Goal: Obtain resource: Obtain resource

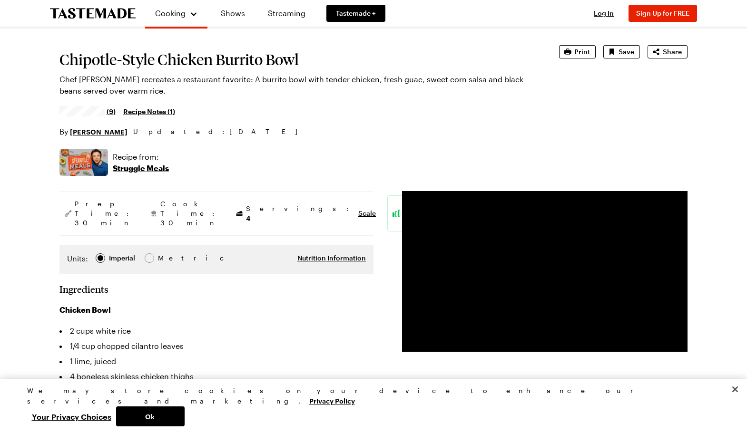
scroll to position [48, 0]
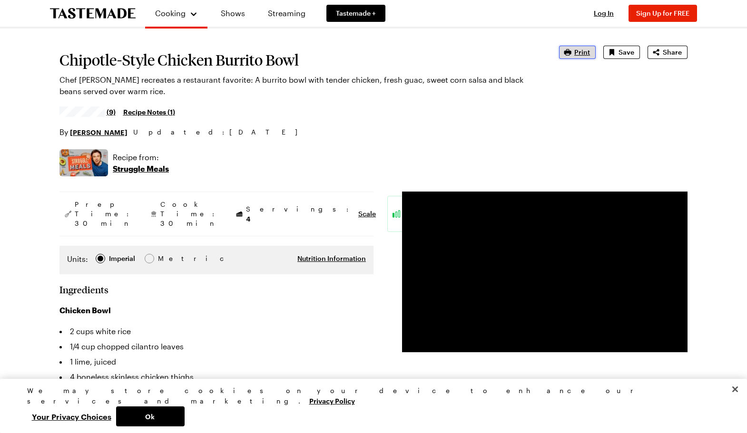
click at [579, 50] on span "Print" at bounding box center [582, 53] width 16 height 10
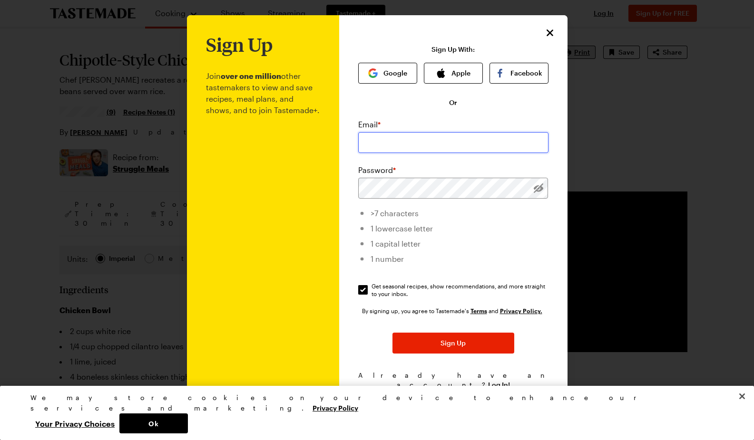
type input "jeanne.moore@mail.com"
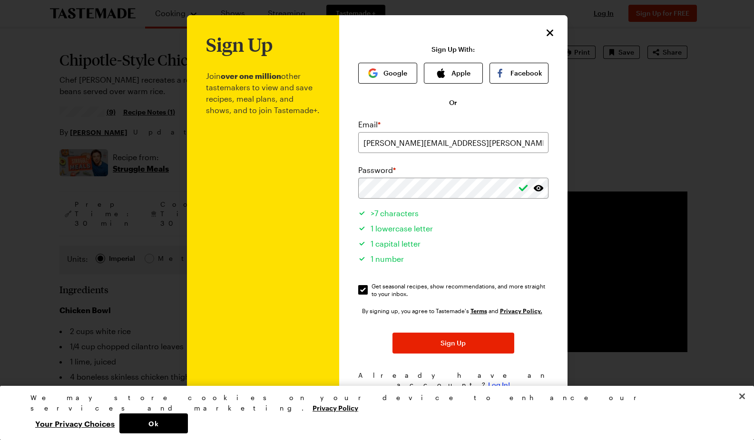
click at [494, 380] on span "Log In!" at bounding box center [499, 385] width 22 height 10
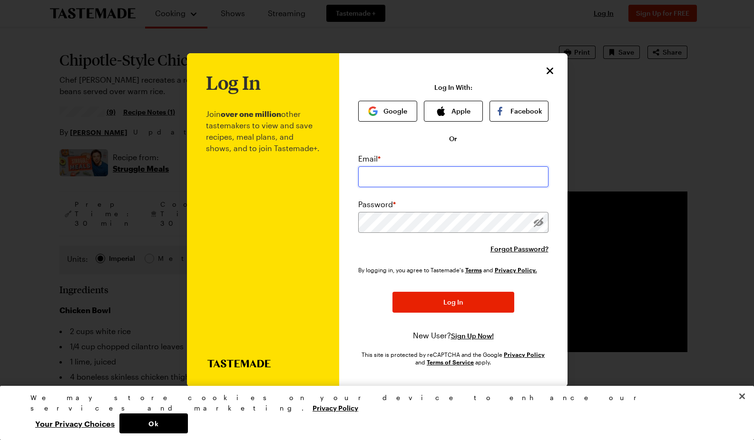
type input "jeanne.moore@mail.com"
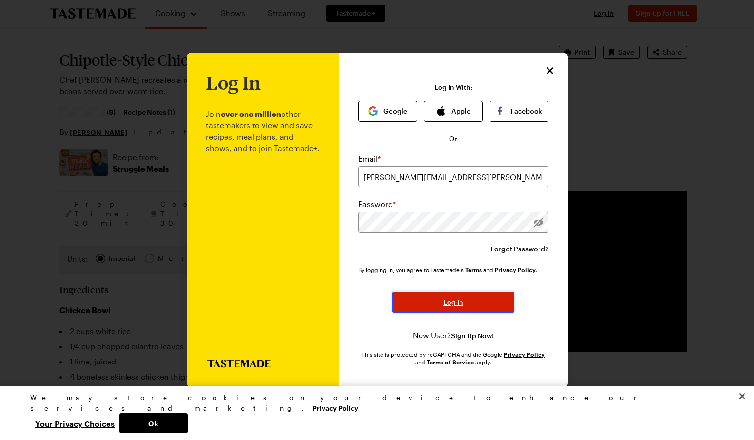
click at [464, 298] on button "Log In" at bounding box center [453, 302] width 122 height 21
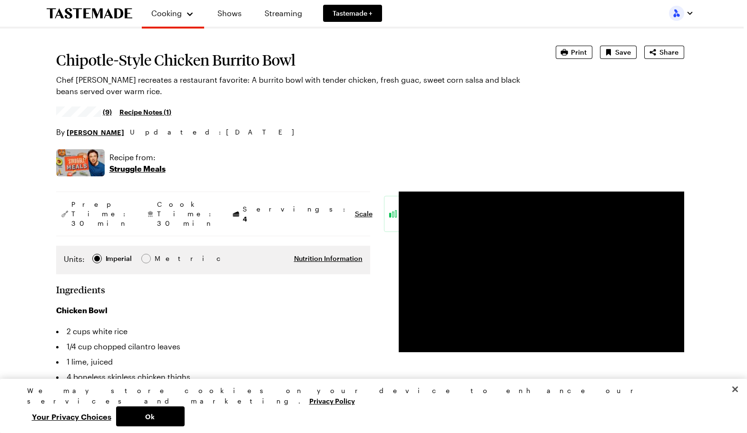
type textarea "x"
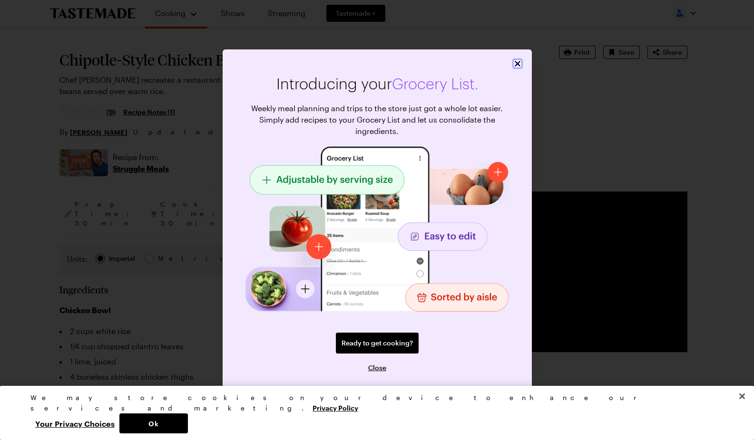
click at [517, 63] on icon "Close" at bounding box center [518, 64] width 10 height 10
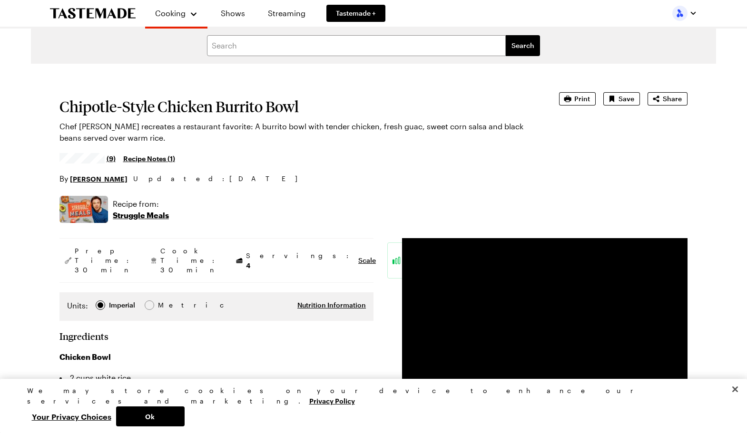
scroll to position [0, 0]
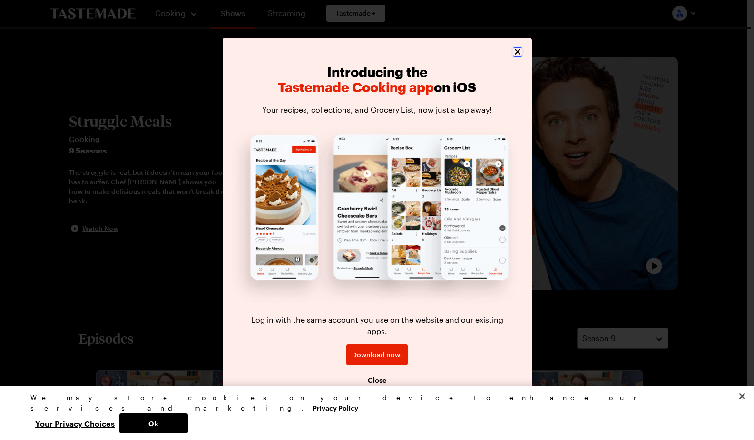
click at [518, 57] on icon "Close" at bounding box center [518, 52] width 10 height 10
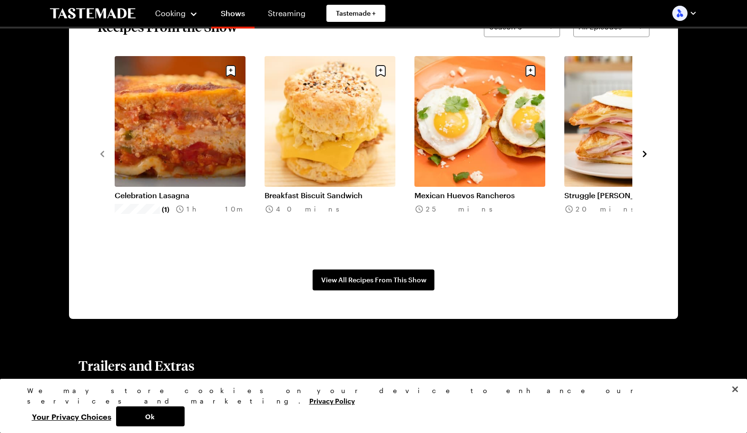
scroll to position [713, 0]
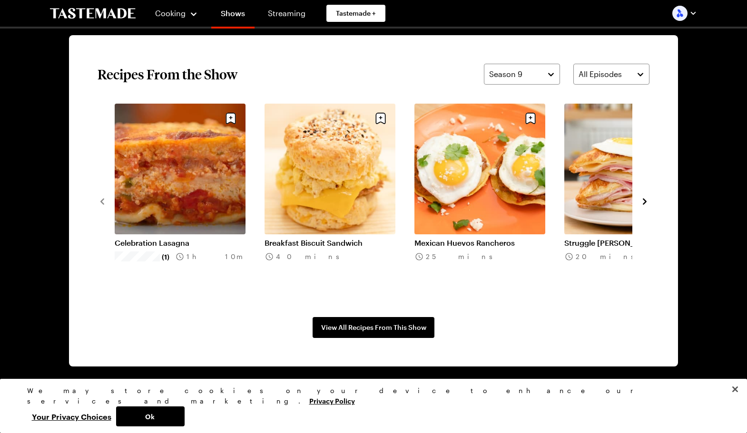
click at [645, 200] on icon "navigate to next item" at bounding box center [645, 201] width 4 height 6
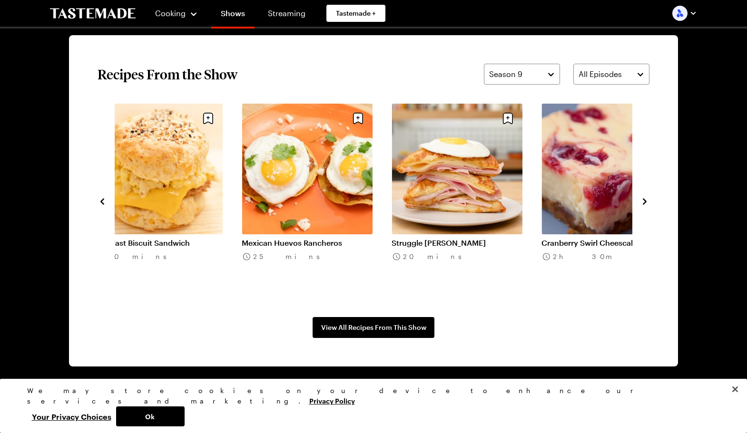
click at [645, 200] on icon "navigate to next item" at bounding box center [645, 201] width 4 height 6
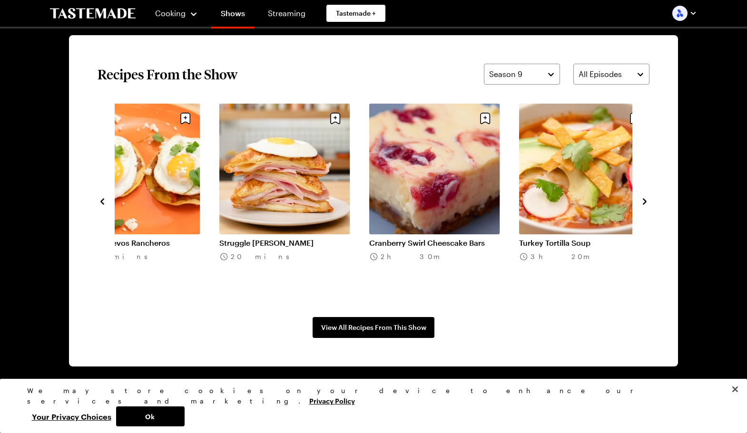
click at [645, 200] on icon "navigate to next item" at bounding box center [645, 201] width 4 height 6
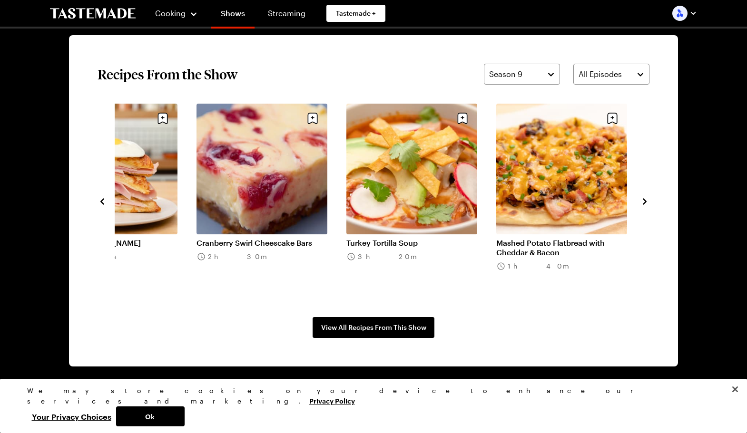
click at [645, 201] on icon "navigate to next item" at bounding box center [645, 201] width 4 height 6
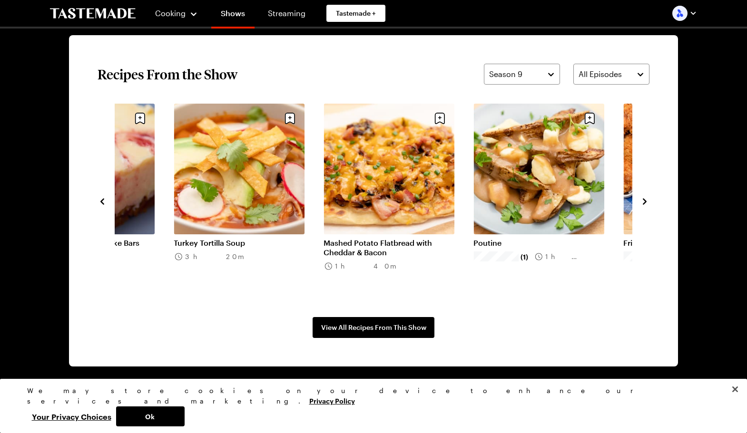
click at [645, 201] on icon "navigate to next item" at bounding box center [645, 201] width 4 height 6
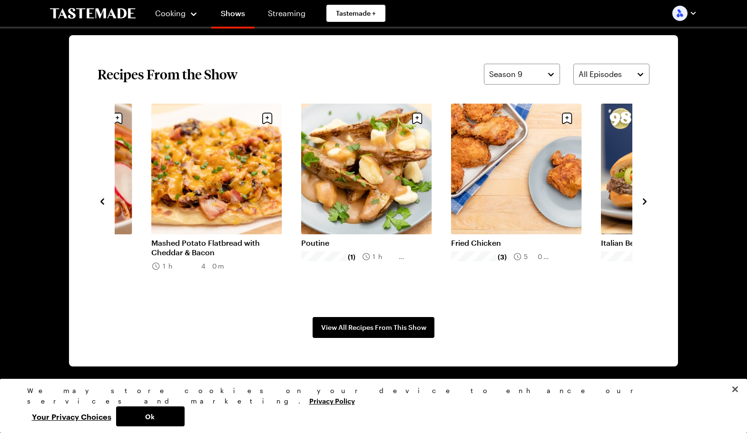
click at [645, 201] on icon "navigate to next item" at bounding box center [645, 201] width 4 height 6
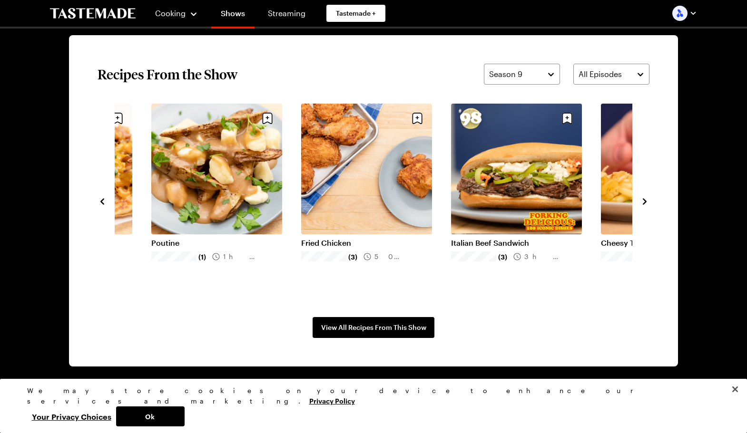
click at [645, 201] on icon "navigate to next item" at bounding box center [645, 201] width 4 height 6
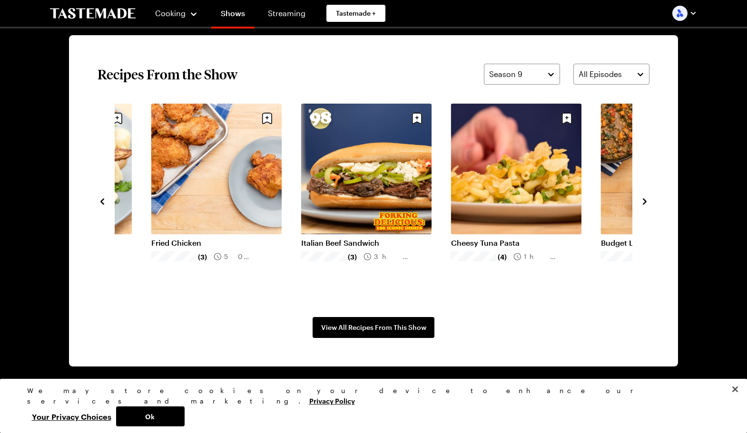
click at [645, 201] on icon "navigate to next item" at bounding box center [645, 201] width 4 height 6
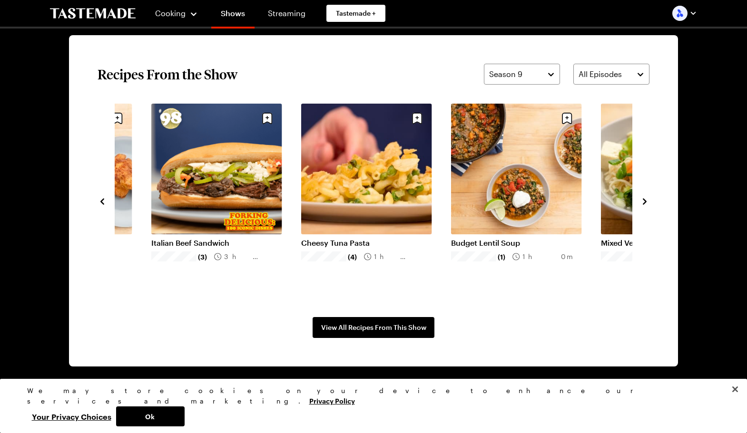
click at [645, 201] on icon "navigate to next item" at bounding box center [645, 201] width 4 height 6
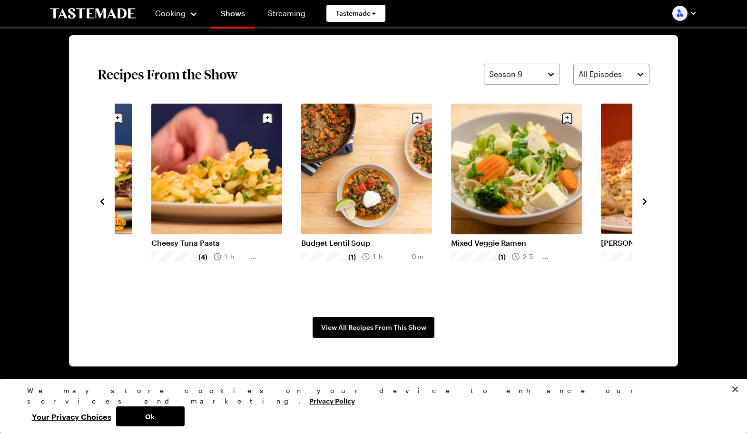
click at [645, 201] on icon "navigate to next item" at bounding box center [645, 201] width 4 height 6
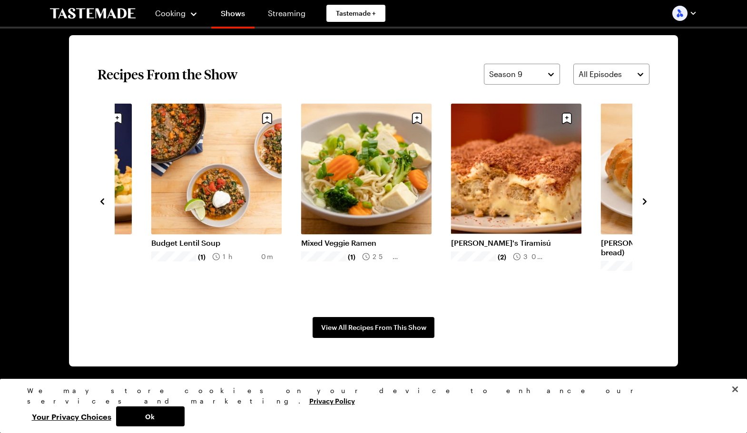
click at [645, 201] on icon "navigate to next item" at bounding box center [645, 201] width 4 height 6
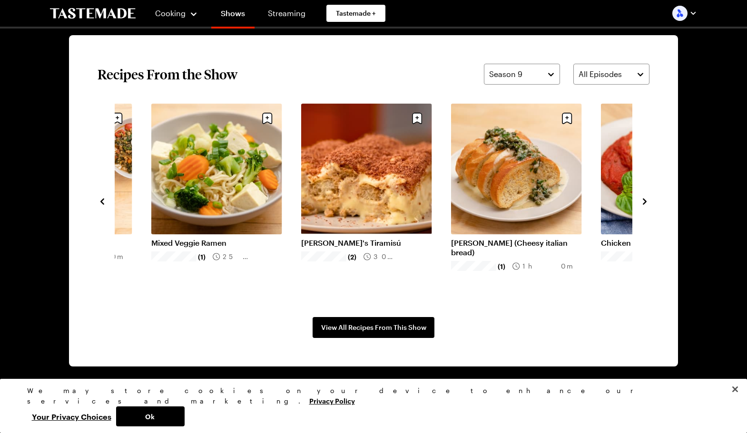
click at [645, 201] on icon "navigate to next item" at bounding box center [645, 201] width 4 height 6
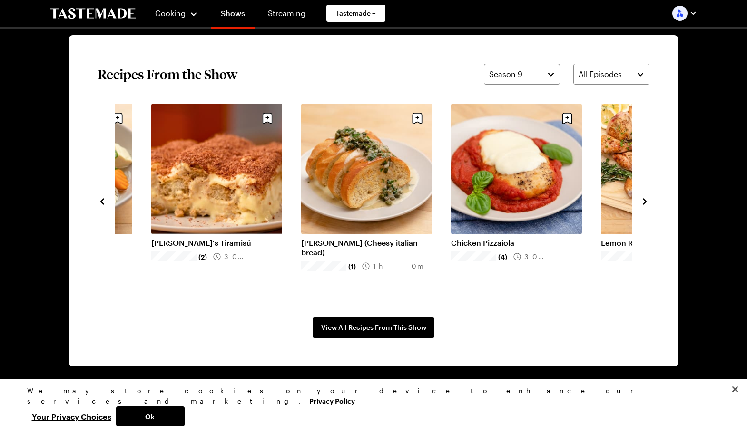
click at [645, 201] on icon "navigate to next item" at bounding box center [645, 201] width 4 height 6
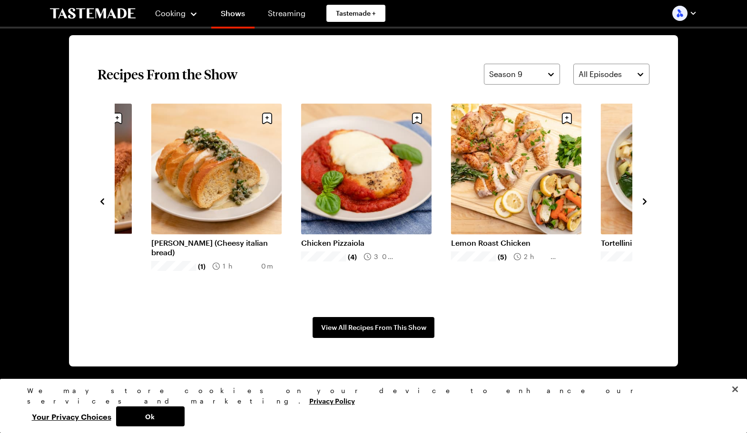
click at [645, 201] on icon "navigate to next item" at bounding box center [645, 201] width 4 height 6
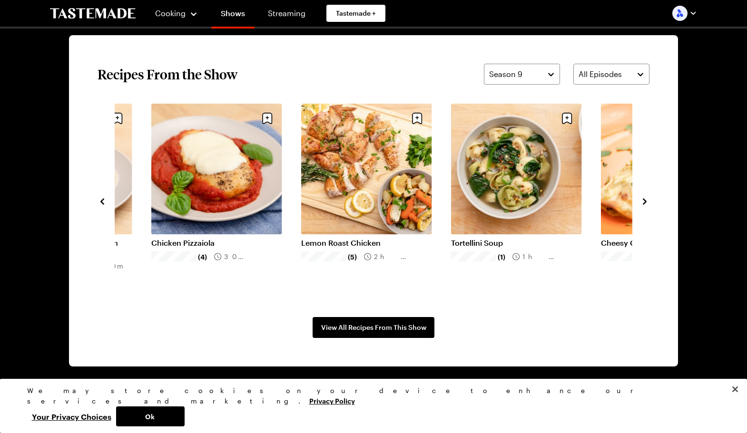
click at [645, 201] on icon "navigate to next item" at bounding box center [645, 201] width 4 height 6
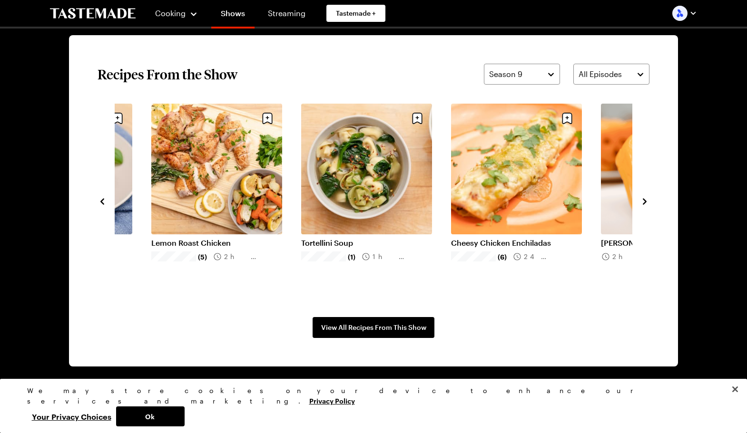
click at [645, 201] on icon "navigate to next item" at bounding box center [645, 201] width 4 height 6
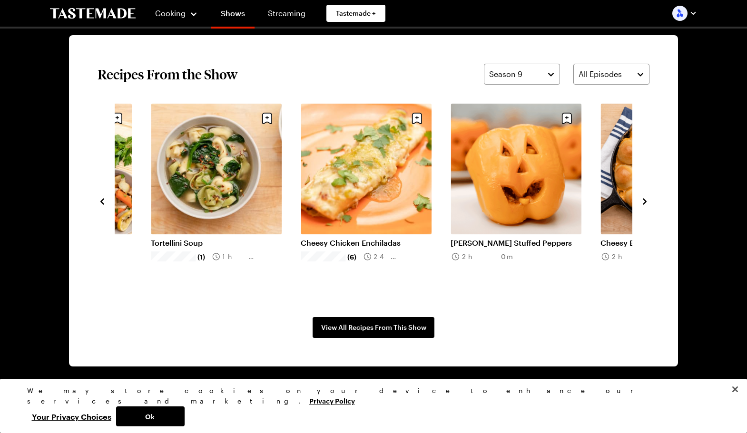
click at [645, 201] on icon "navigate to next item" at bounding box center [645, 201] width 4 height 6
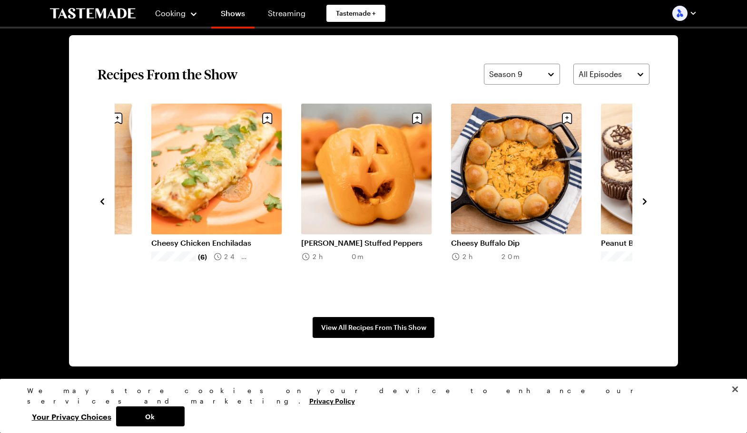
click at [645, 201] on icon "navigate to next item" at bounding box center [645, 201] width 4 height 6
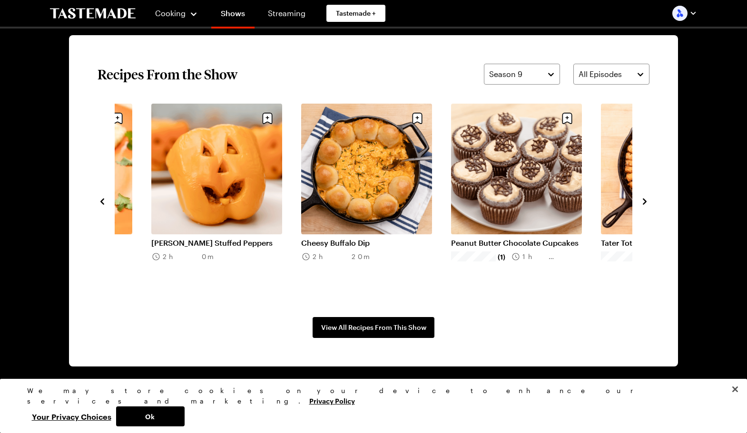
click at [645, 203] on icon "navigate to next item" at bounding box center [645, 201] width 4 height 6
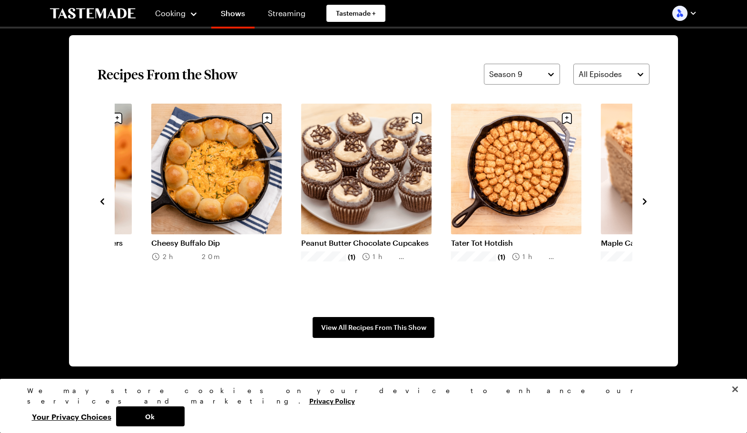
click at [645, 203] on icon "navigate to next item" at bounding box center [645, 201] width 4 height 6
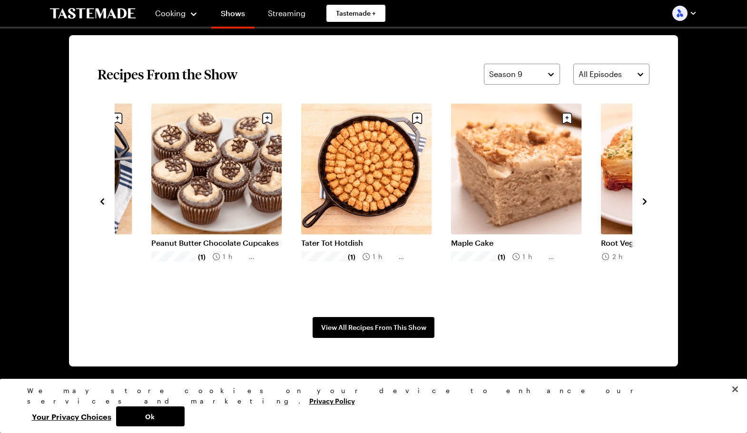
click at [645, 204] on icon "navigate to next item" at bounding box center [645, 202] width 10 height 10
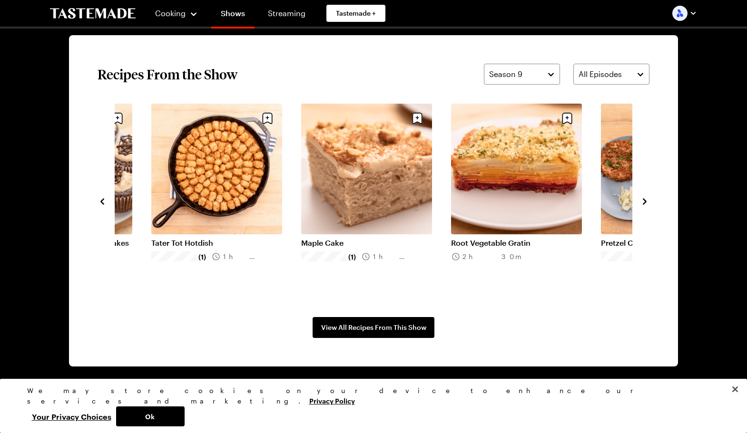
click at [645, 205] on icon "navigate to next item" at bounding box center [645, 202] width 10 height 10
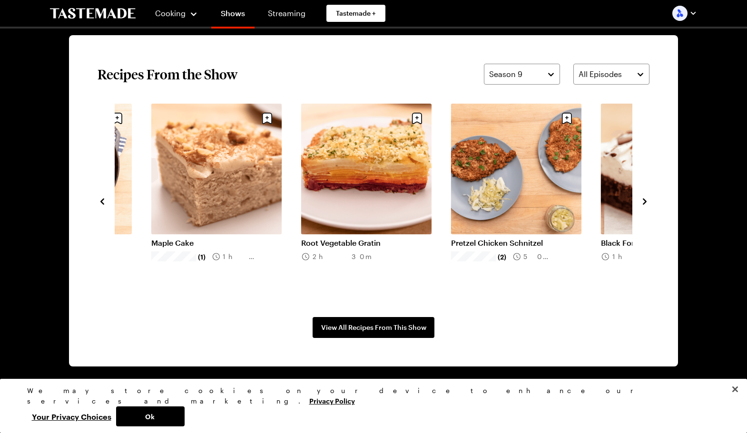
click at [645, 206] on icon "navigate to next item" at bounding box center [645, 202] width 10 height 10
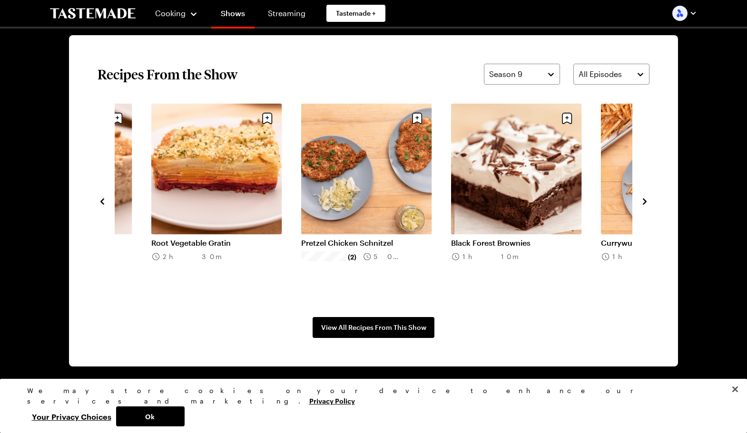
click at [645, 206] on icon "navigate to next item" at bounding box center [645, 202] width 10 height 10
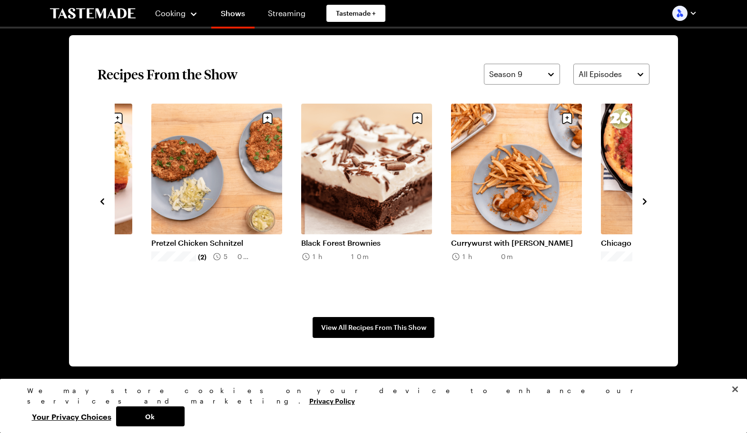
click at [645, 206] on icon "navigate to next item" at bounding box center [645, 202] width 10 height 10
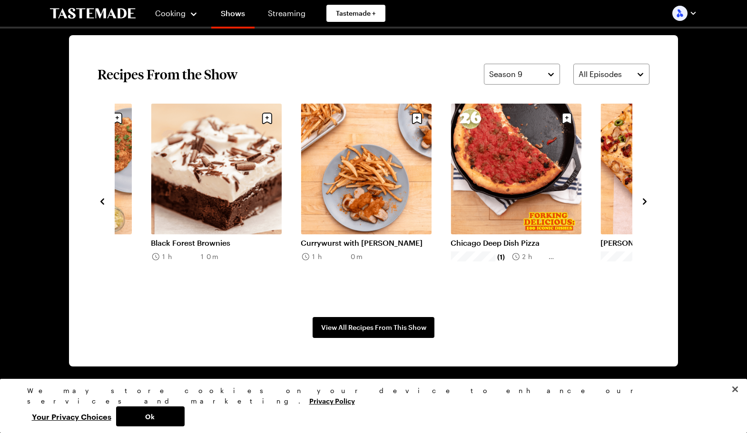
click at [645, 206] on icon "navigate to next item" at bounding box center [645, 202] width 10 height 10
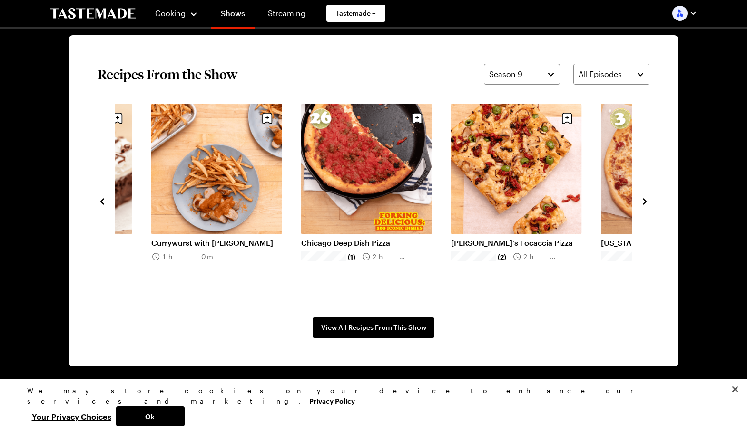
click at [645, 206] on icon "navigate to next item" at bounding box center [645, 202] width 10 height 10
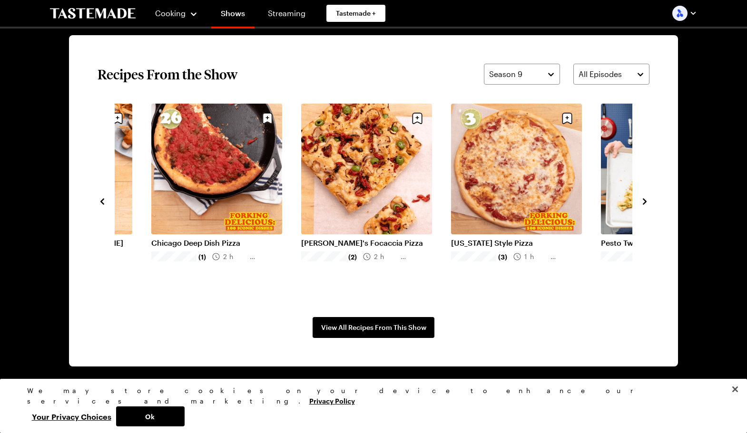
click at [645, 206] on icon "navigate to next item" at bounding box center [645, 202] width 10 height 10
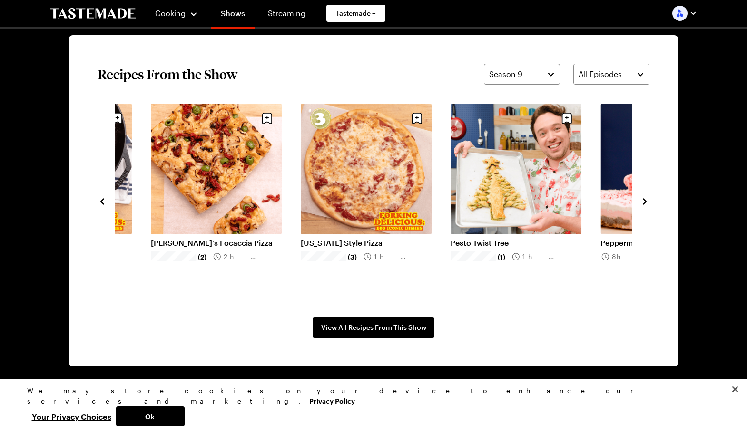
click at [645, 206] on icon "navigate to next item" at bounding box center [645, 202] width 10 height 10
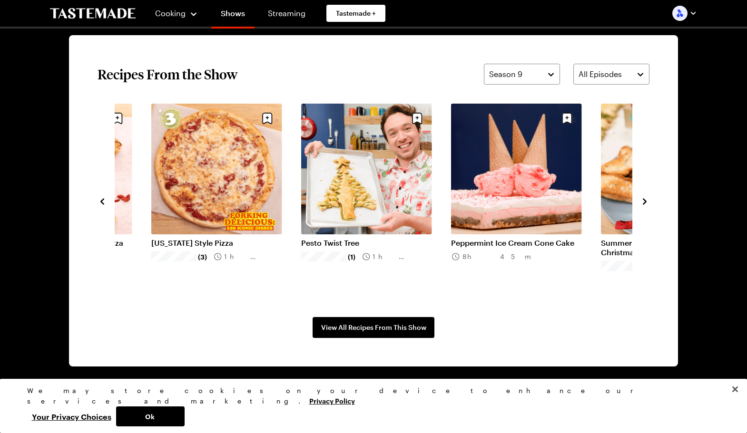
click at [645, 206] on icon "navigate to next item" at bounding box center [645, 202] width 10 height 10
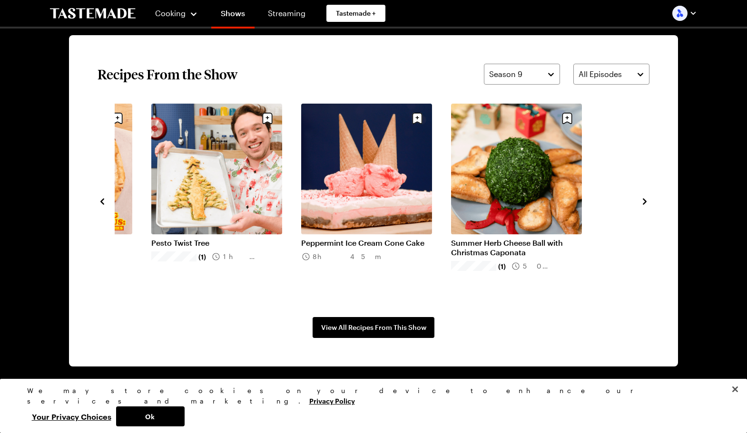
click at [645, 206] on icon "navigate to next item" at bounding box center [645, 202] width 10 height 10
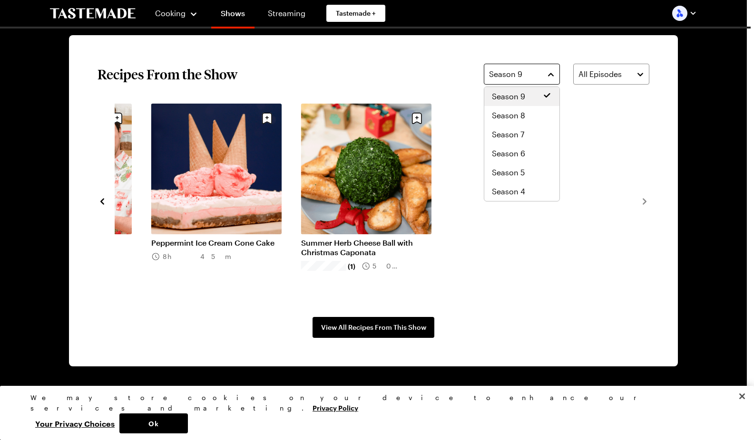
click at [546, 71] on button "Season 9" at bounding box center [522, 74] width 76 height 21
click at [507, 113] on span "Season 8" at bounding box center [508, 115] width 33 height 11
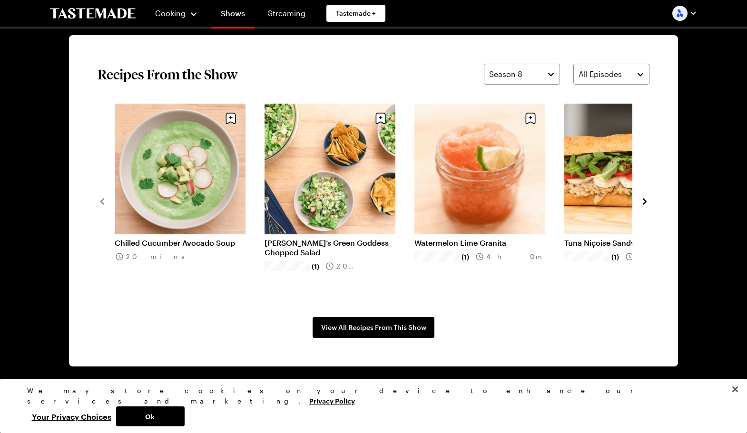
click at [641, 198] on icon "navigate to next item" at bounding box center [645, 202] width 10 height 10
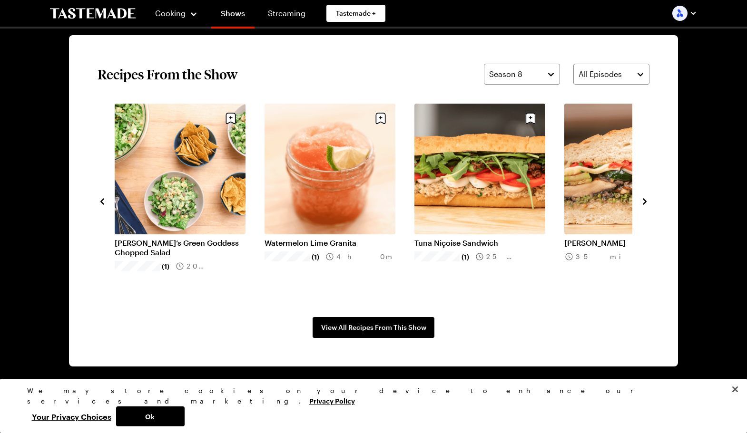
click at [640, 198] on icon "navigate to next item" at bounding box center [645, 202] width 10 height 10
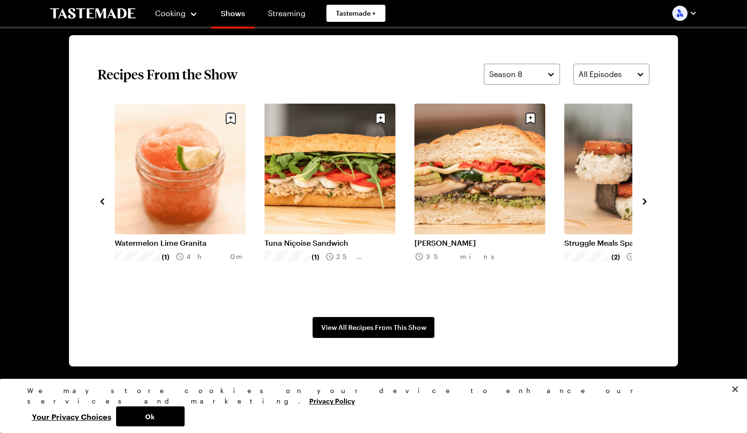
click at [640, 198] on icon "navigate to next item" at bounding box center [645, 202] width 10 height 10
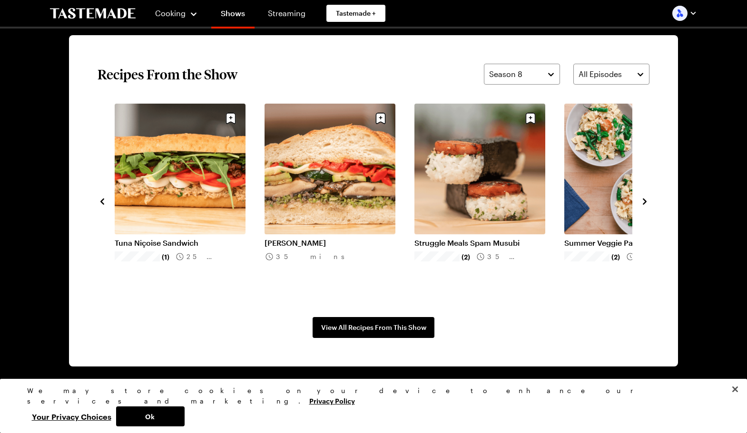
click at [639, 197] on div "Chilled Cucumber Avocado Soup 20 mins Frankie’s Green Goddess Chopped Salad (1)…" at bounding box center [373, 201] width 552 height 195
click at [640, 198] on icon "navigate to next item" at bounding box center [645, 202] width 10 height 10
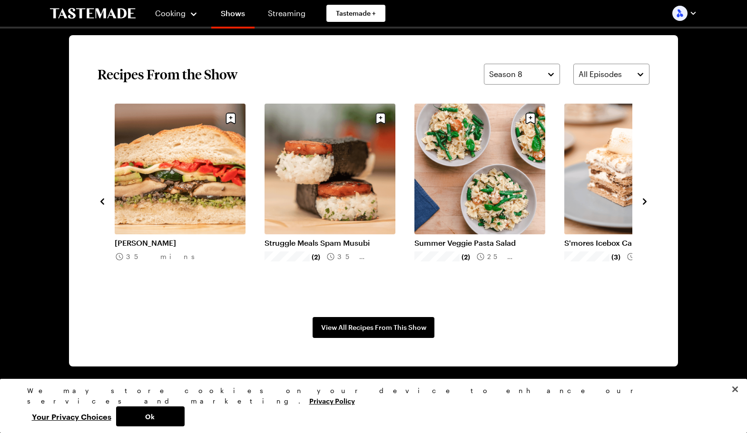
click at [646, 201] on icon "navigate to next item" at bounding box center [645, 202] width 10 height 10
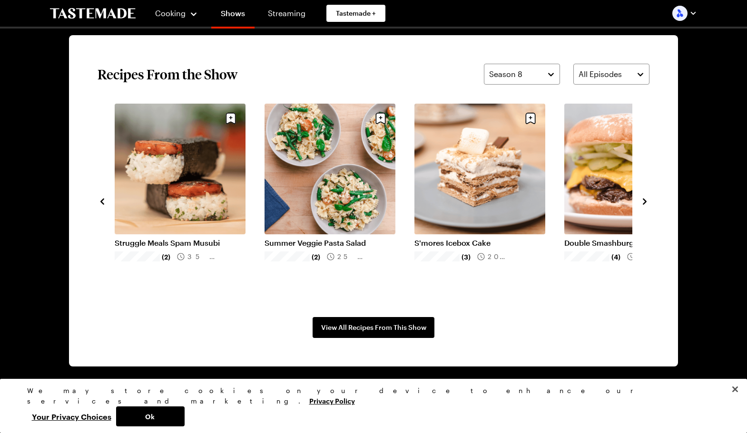
click at [645, 201] on icon "navigate to next item" at bounding box center [645, 201] width 4 height 6
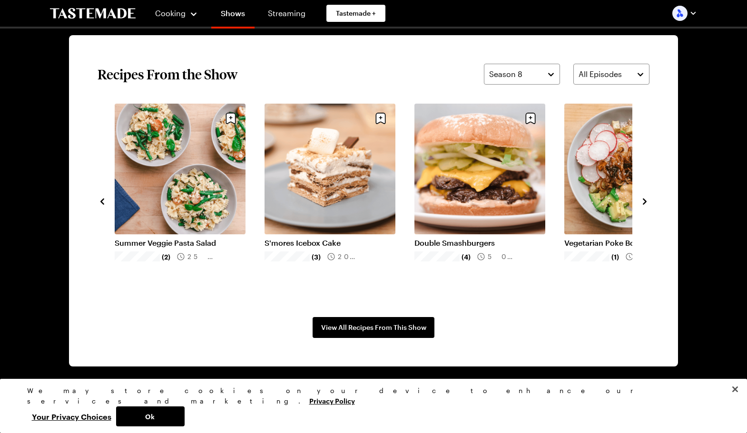
click at [645, 200] on icon "navigate to next item" at bounding box center [645, 202] width 10 height 10
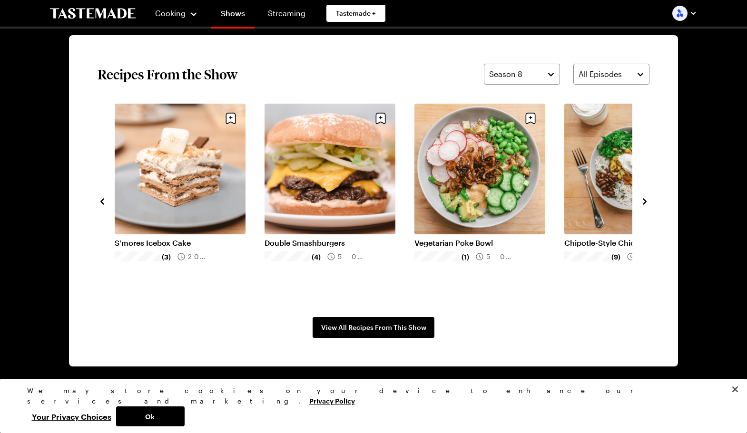
click at [645, 200] on icon "navigate to next item" at bounding box center [645, 202] width 10 height 10
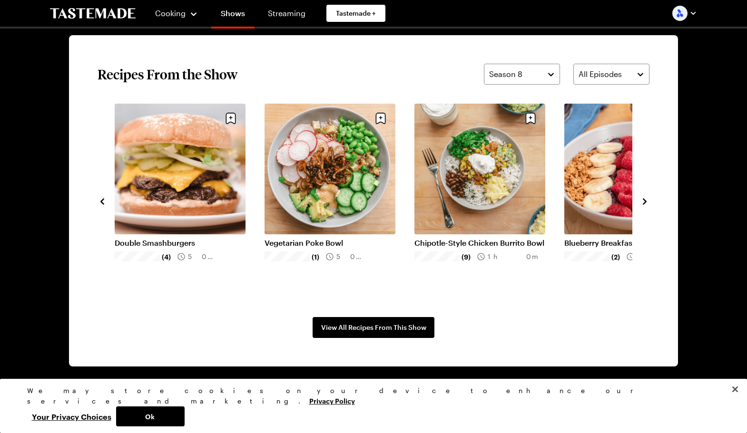
click at [587, 238] on link "Blueberry Breakfast Smoothie Bowl" at bounding box center [629, 243] width 131 height 10
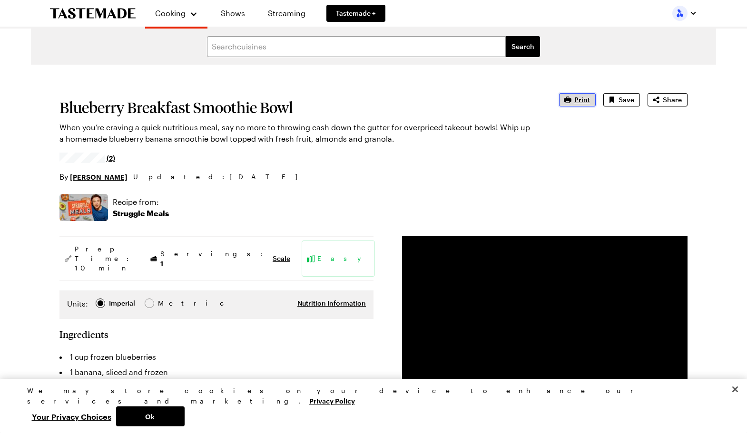
click at [582, 98] on span "Print" at bounding box center [582, 100] width 16 height 10
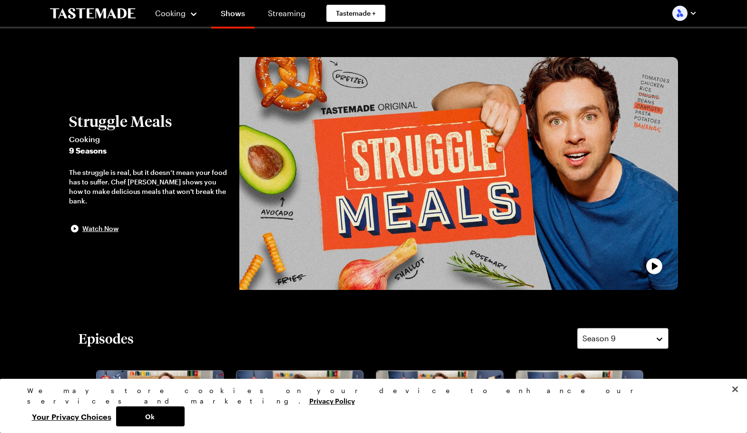
scroll to position [713, 0]
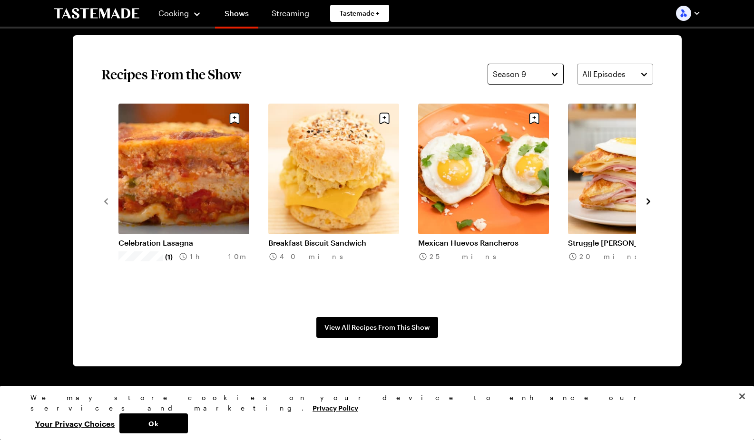
click at [555, 74] on button "Season 9" at bounding box center [525, 74] width 76 height 21
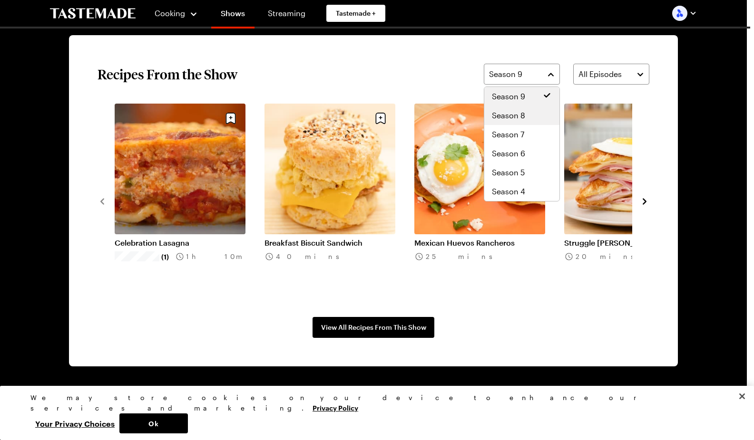
click at [517, 112] on span "Season 8" at bounding box center [508, 115] width 33 height 11
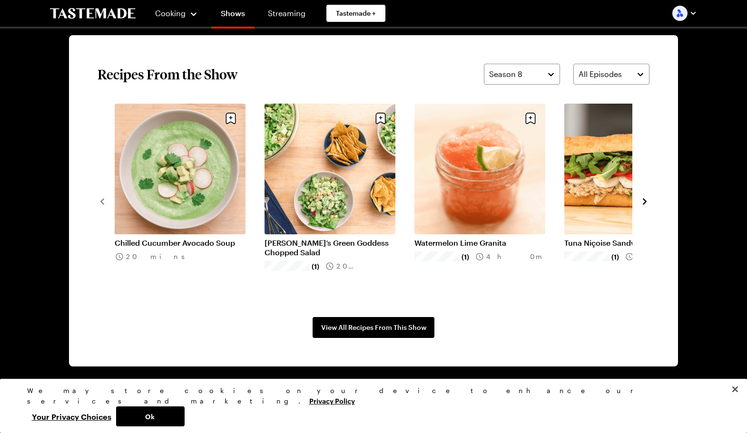
click at [644, 203] on icon "navigate to next item" at bounding box center [645, 201] width 4 height 6
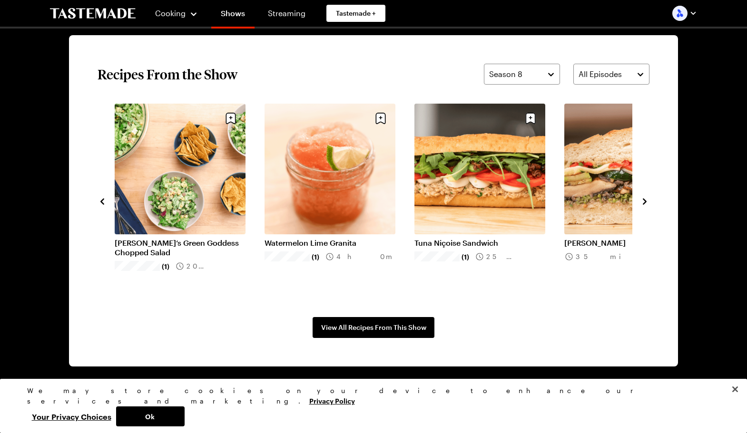
click at [644, 203] on icon "navigate to next item" at bounding box center [645, 201] width 4 height 6
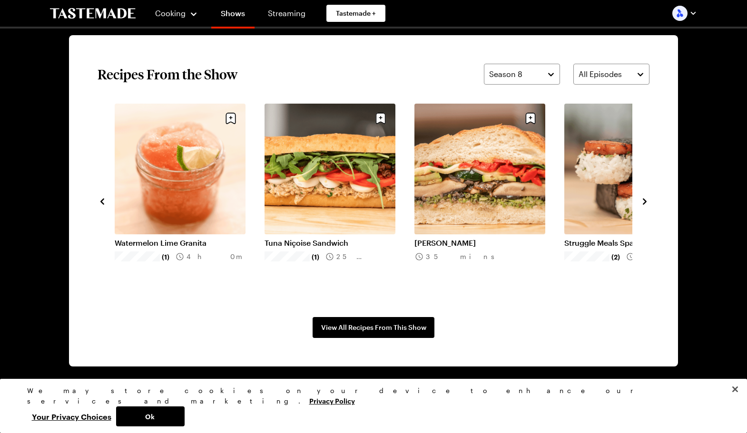
click at [644, 203] on icon "navigate to next item" at bounding box center [645, 201] width 4 height 6
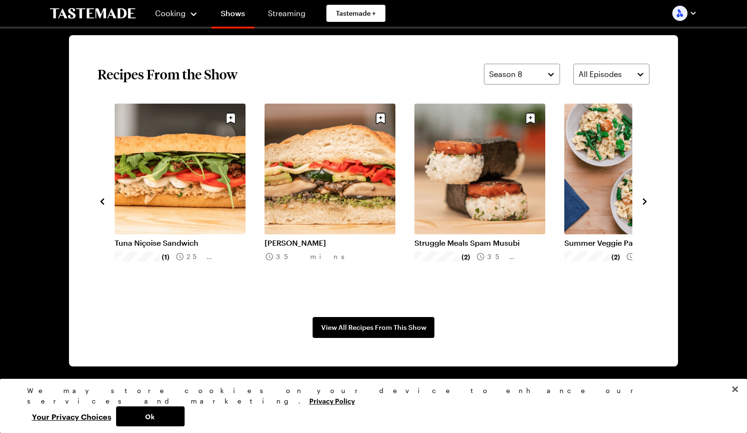
click at [643, 203] on icon "navigate to next item" at bounding box center [645, 202] width 10 height 10
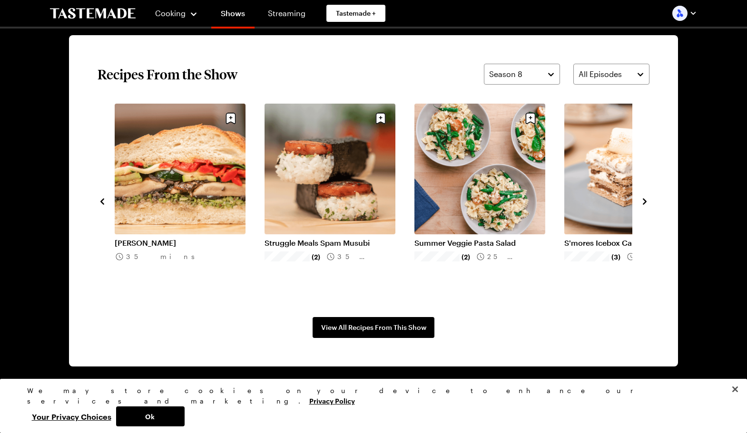
click at [643, 203] on icon "navigate to next item" at bounding box center [645, 202] width 10 height 10
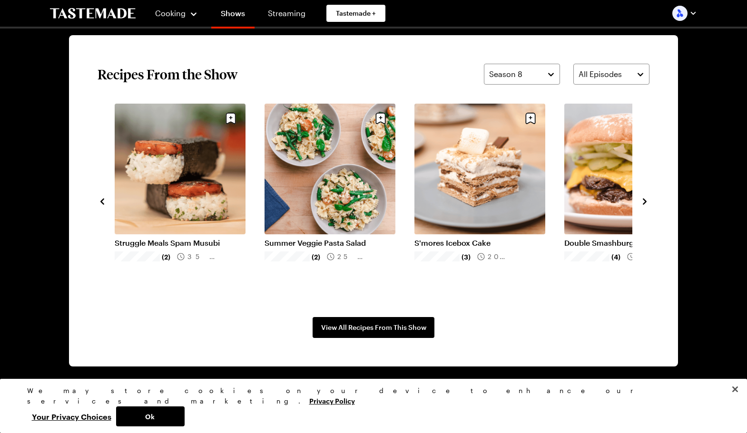
click at [351, 238] on link "Summer Veggie Pasta Salad" at bounding box center [329, 243] width 131 height 10
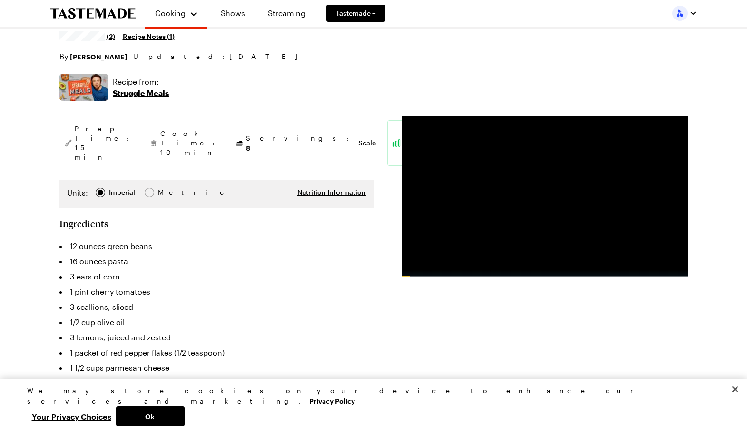
scroll to position [143, 0]
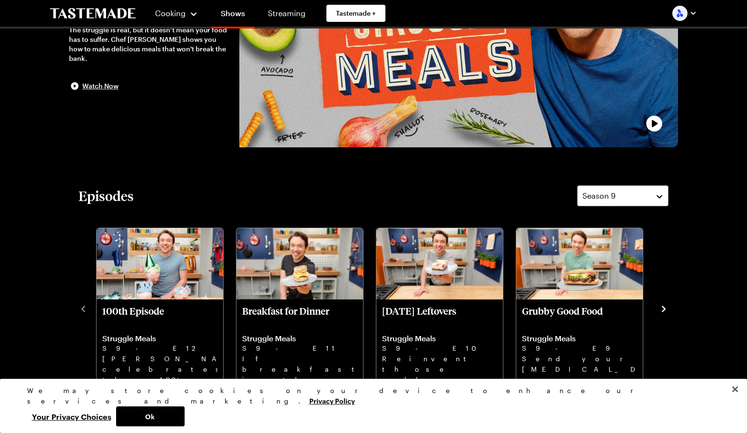
scroll to position [713, 0]
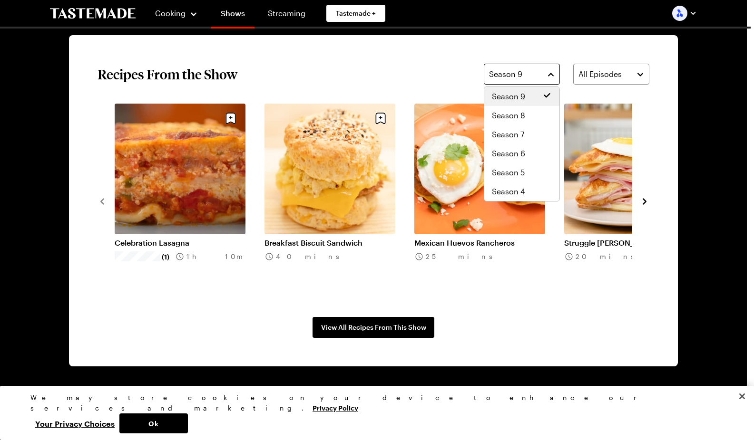
click at [534, 66] on button "Season 9" at bounding box center [522, 74] width 76 height 21
click at [507, 115] on span "Season 8" at bounding box center [508, 115] width 33 height 11
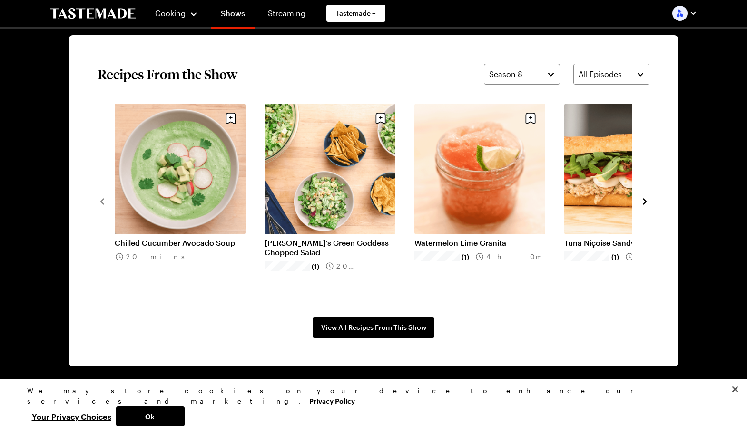
click at [642, 202] on icon "navigate to next item" at bounding box center [645, 202] width 10 height 10
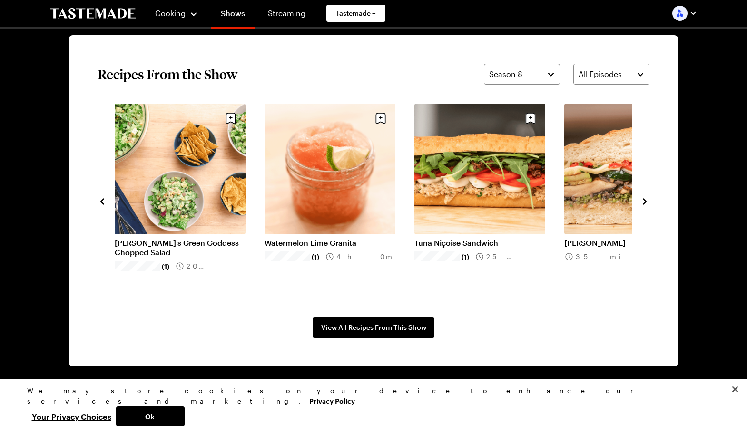
click at [642, 202] on icon "navigate to next item" at bounding box center [645, 202] width 10 height 10
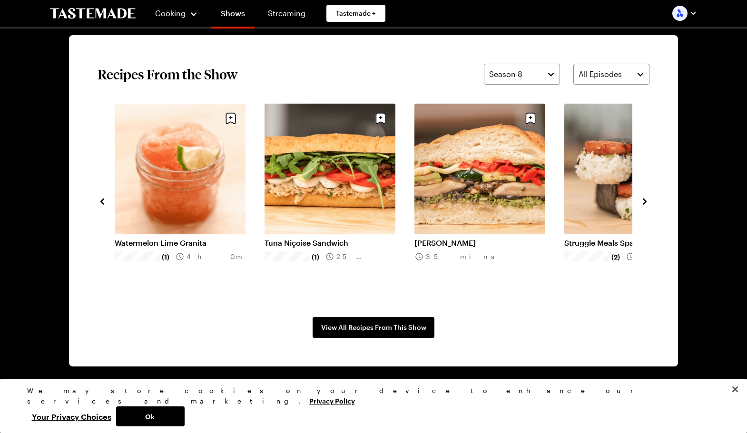
click at [642, 202] on icon "navigate to next item" at bounding box center [645, 202] width 10 height 10
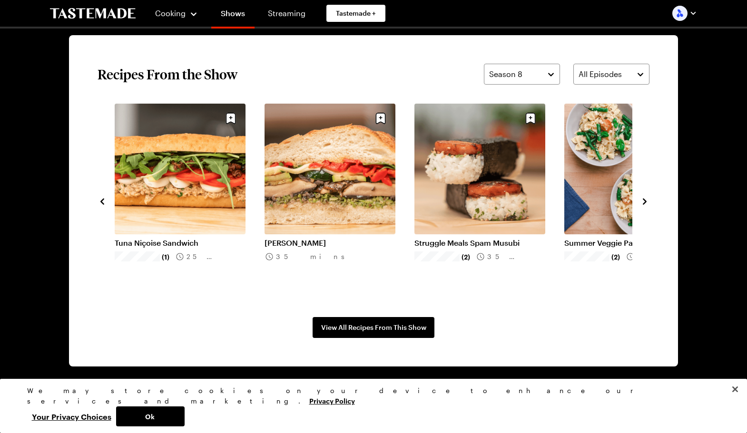
click at [642, 202] on icon "navigate to next item" at bounding box center [645, 202] width 10 height 10
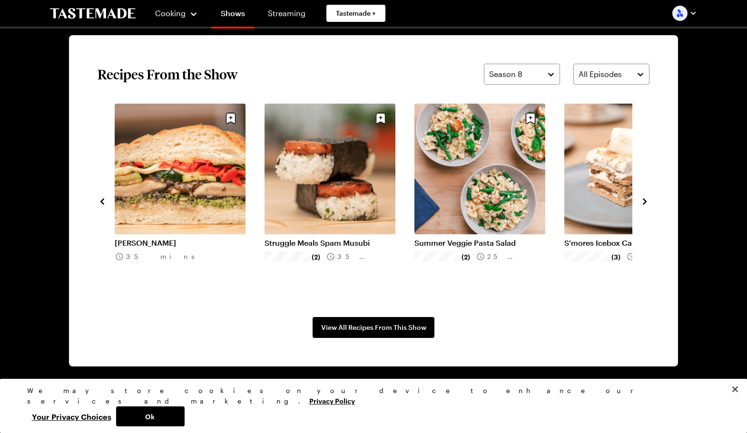
click at [642, 202] on icon "navigate to next item" at bounding box center [645, 202] width 10 height 10
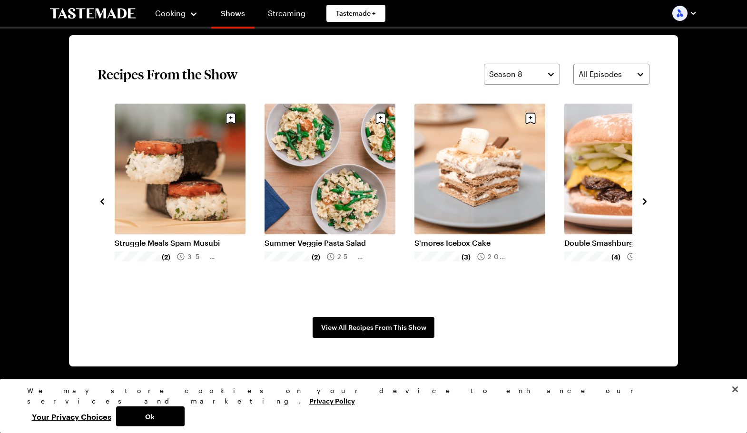
click at [642, 202] on icon "navigate to next item" at bounding box center [645, 202] width 10 height 10
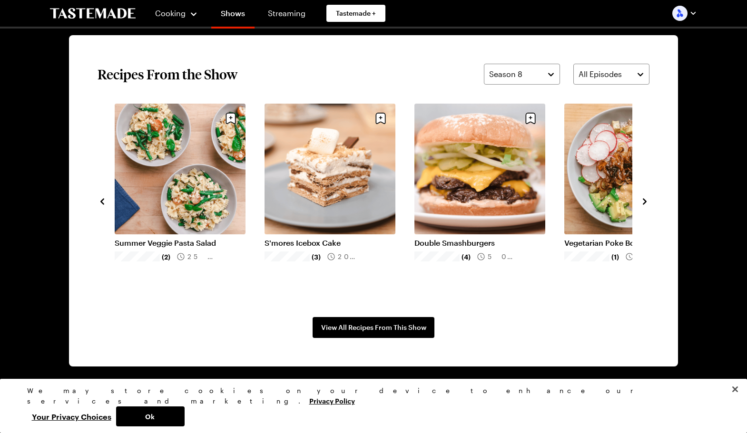
click at [642, 202] on icon "navigate to next item" at bounding box center [645, 202] width 10 height 10
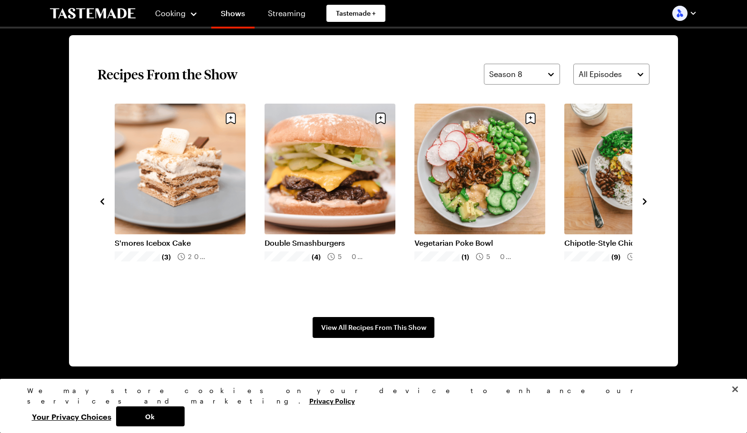
click at [489, 238] on link "Vegetarian Poke Bowl" at bounding box center [479, 243] width 131 height 10
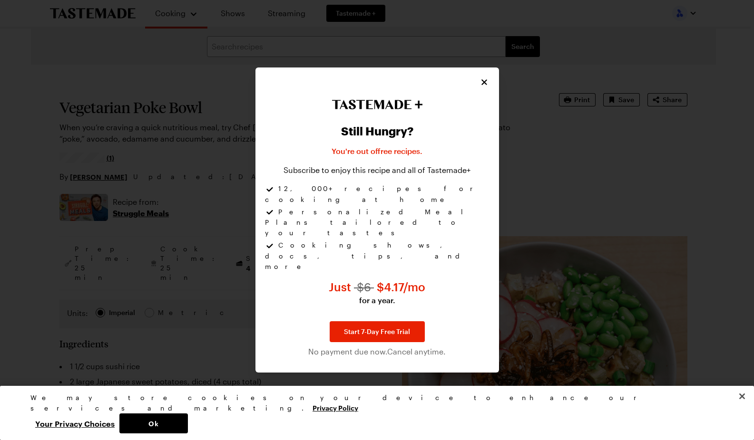
type textarea "x"
click at [481, 87] on icon "Close" at bounding box center [485, 82] width 10 height 10
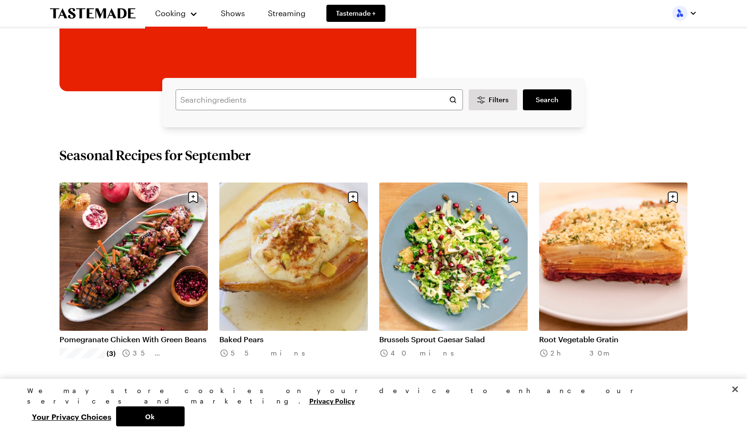
scroll to position [238, 0]
